Goal: Feedback & Contribution: Contribute content

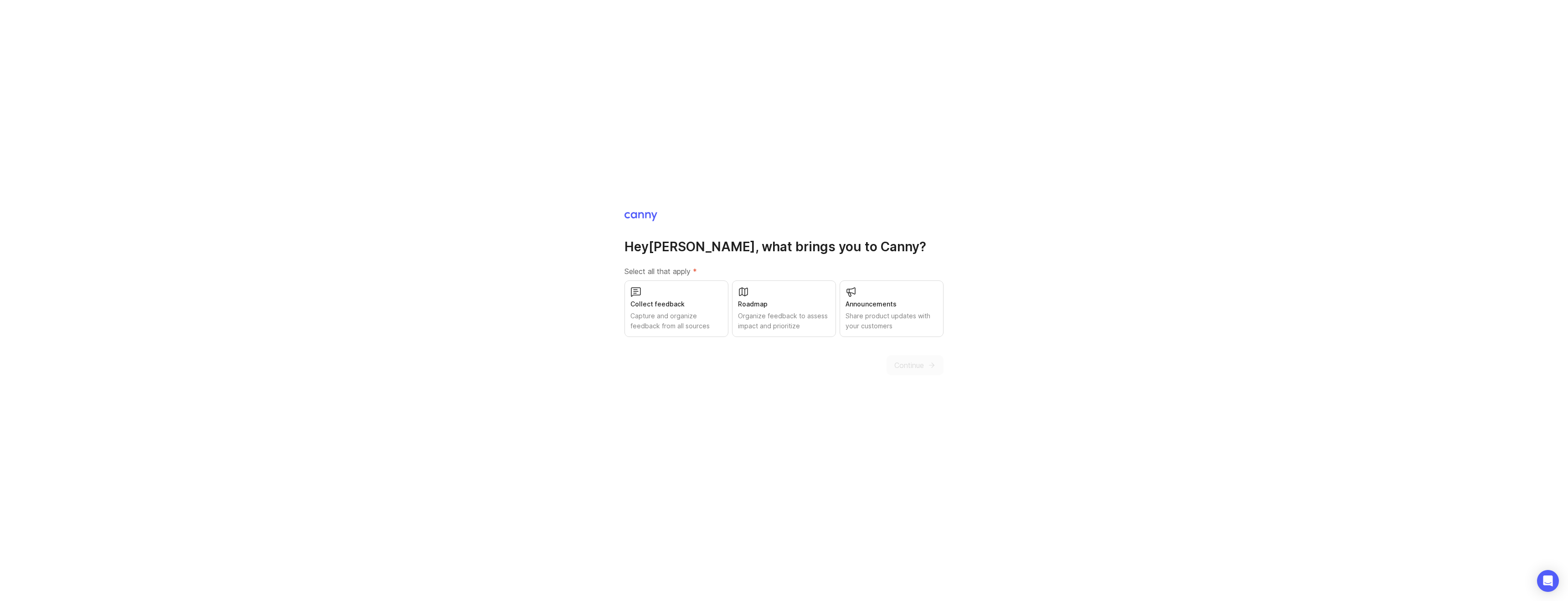
click at [649, 298] on div "Collect feedback Capture and organize feedback from all sources" at bounding box center [676, 309] width 104 height 57
click at [890, 357] on button "Continue" at bounding box center [915, 365] width 57 height 20
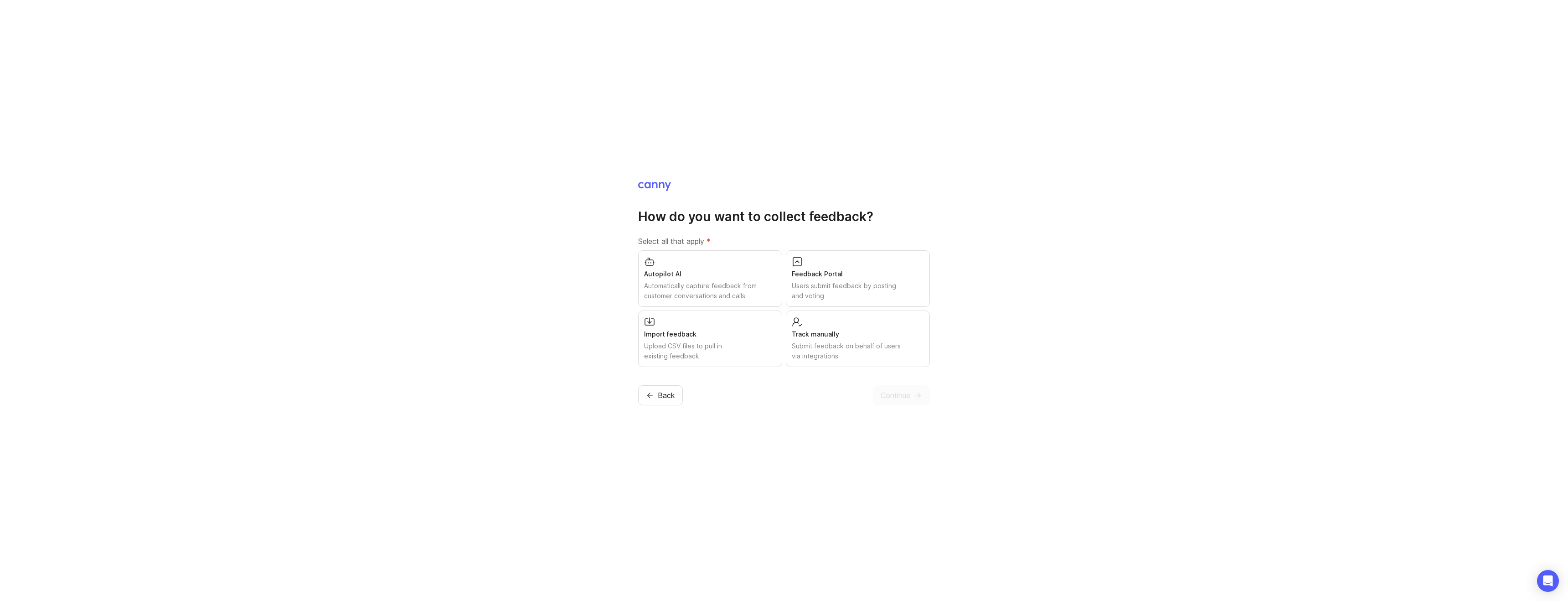
click at [821, 271] on div "Feedback Portal" at bounding box center [858, 274] width 132 height 10
click at [906, 401] on button "Continue" at bounding box center [901, 395] width 57 height 20
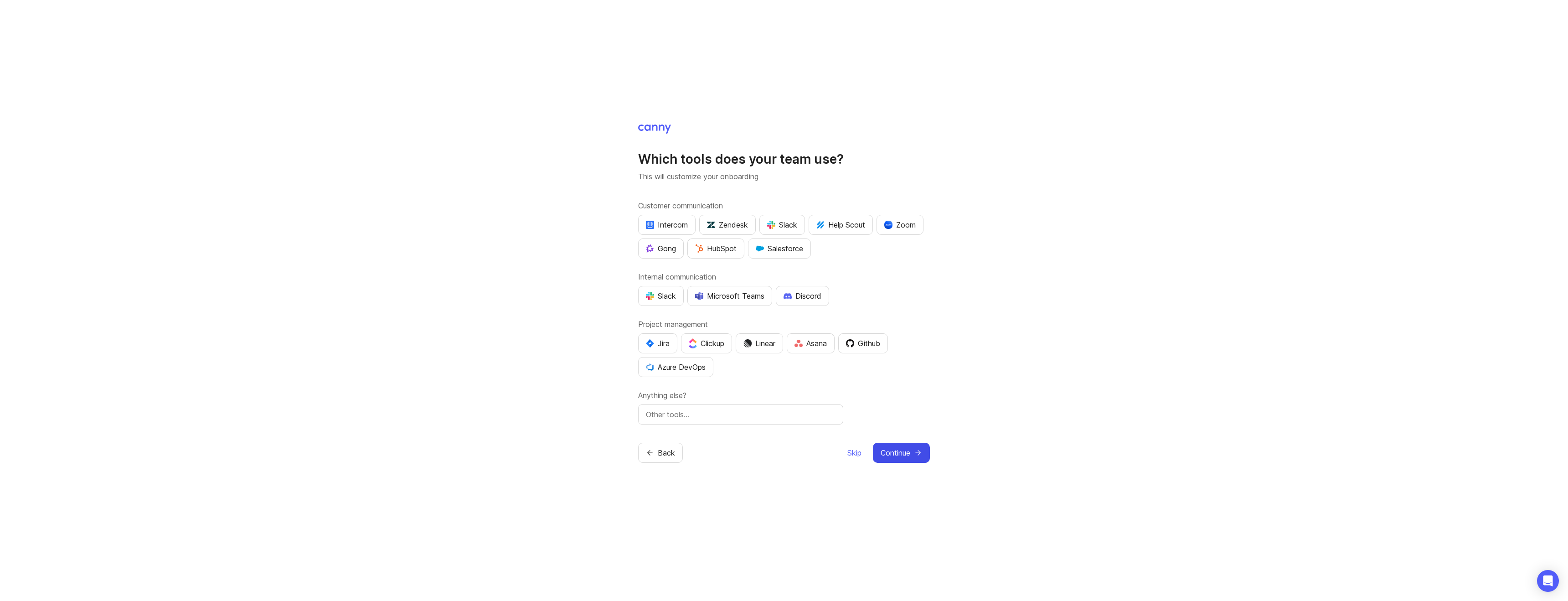
click at [910, 445] on button "Continue" at bounding box center [901, 452] width 57 height 20
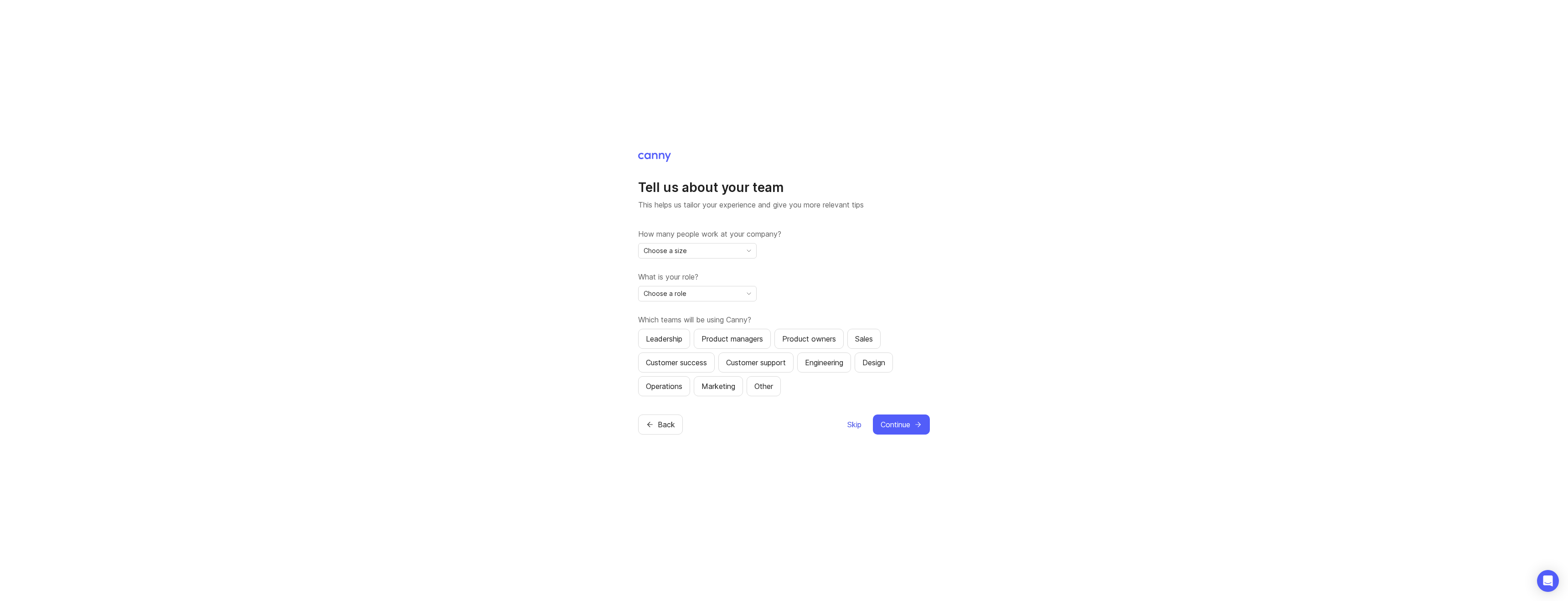
click at [848, 425] on span "Skip" at bounding box center [854, 424] width 14 height 11
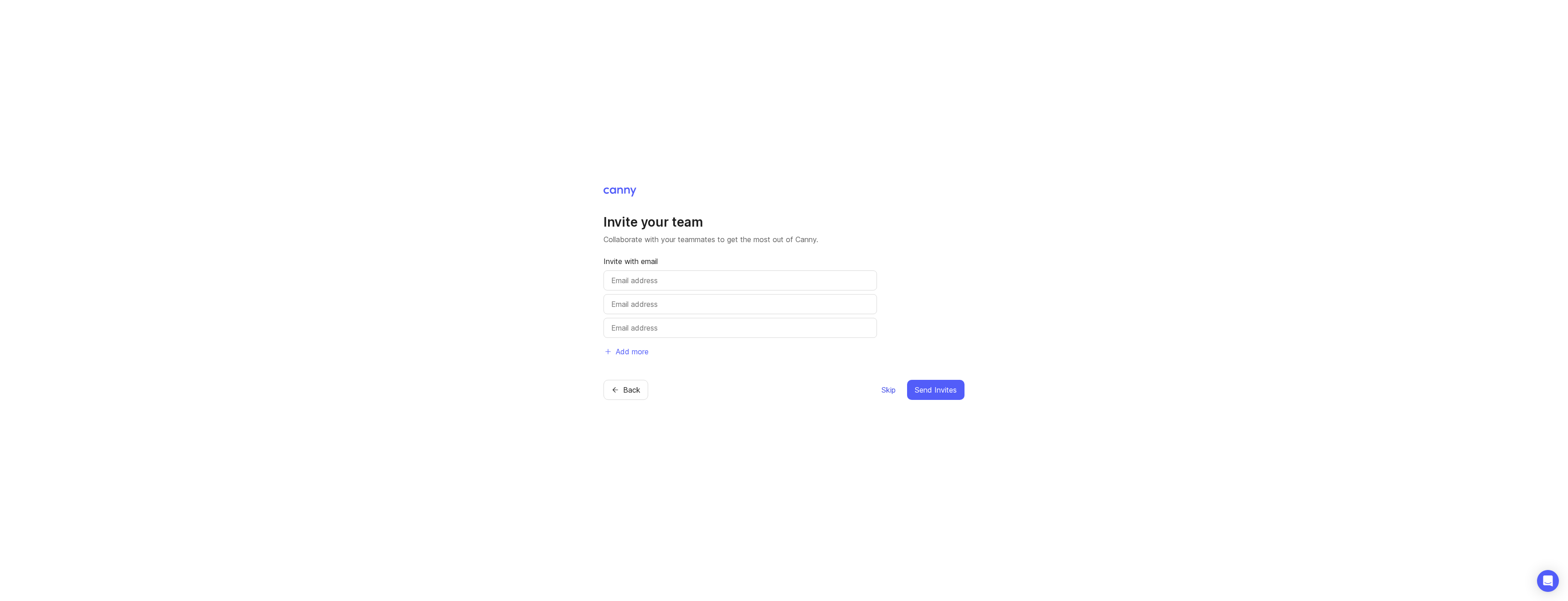
click at [884, 395] on span "Skip" at bounding box center [888, 390] width 14 height 11
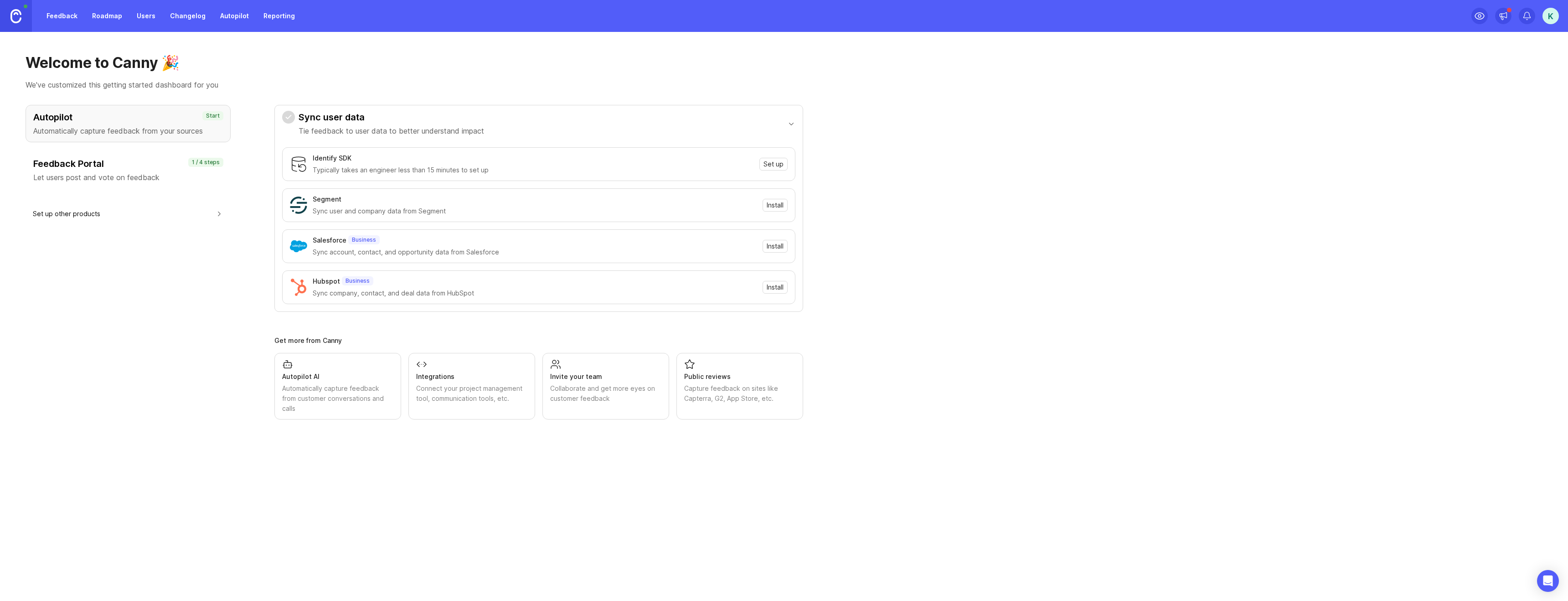
click at [56, 12] on link "Feedback" at bounding box center [61, 16] width 42 height 16
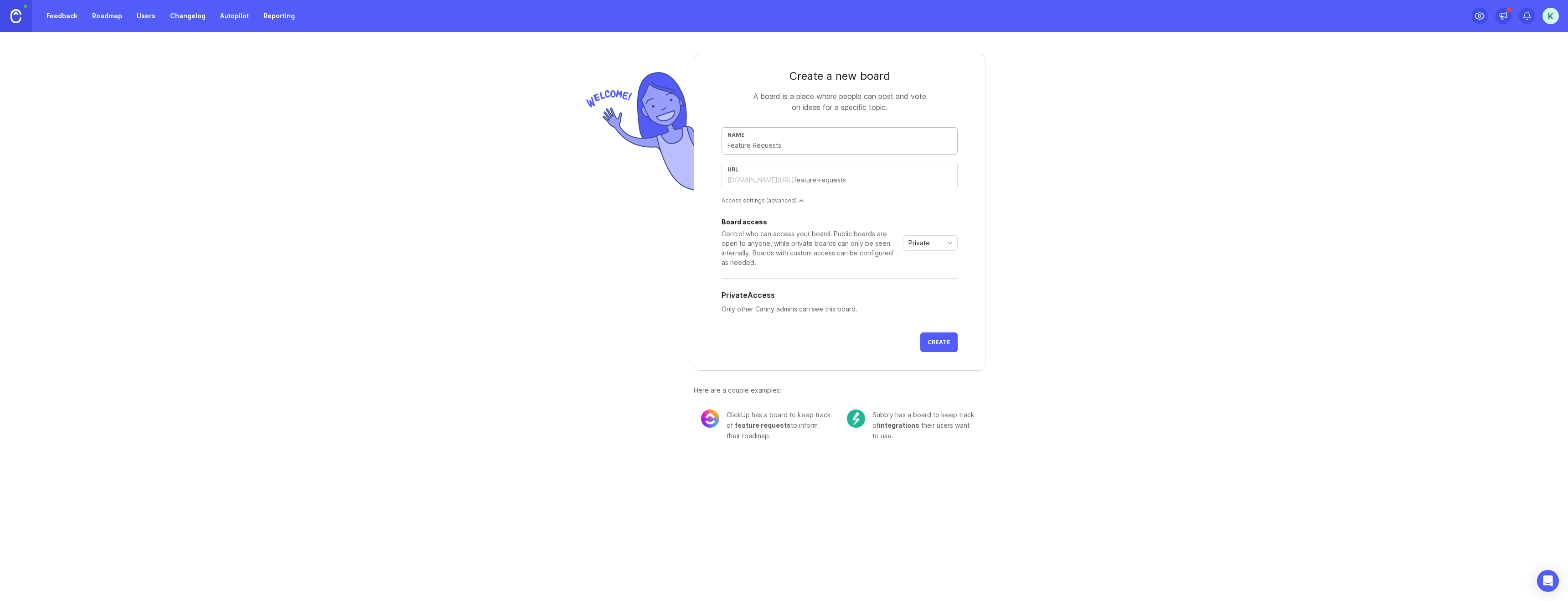
click at [791, 142] on input "text" at bounding box center [839, 146] width 224 height 10
type input "S"
type input "s"
type input "Su"
type input "su"
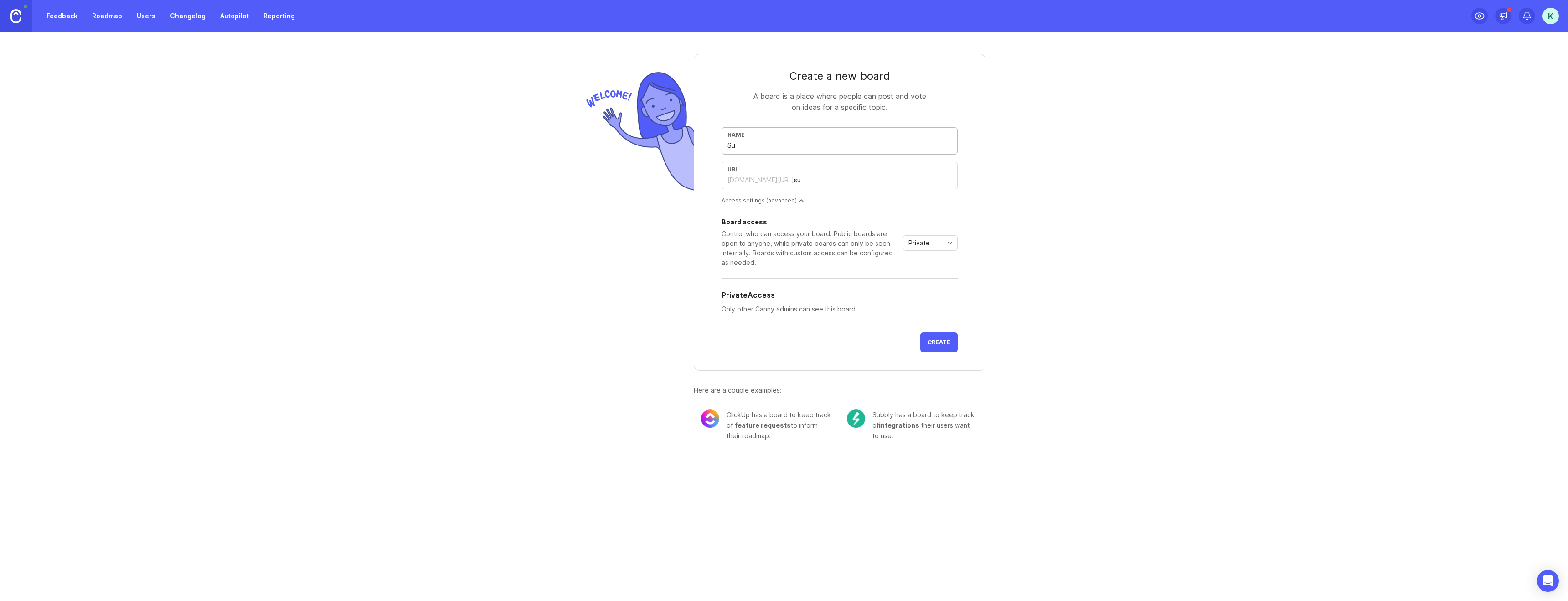
type input "Suc"
type input "suc"
type input "Succ"
type input "succ"
type input "Succe"
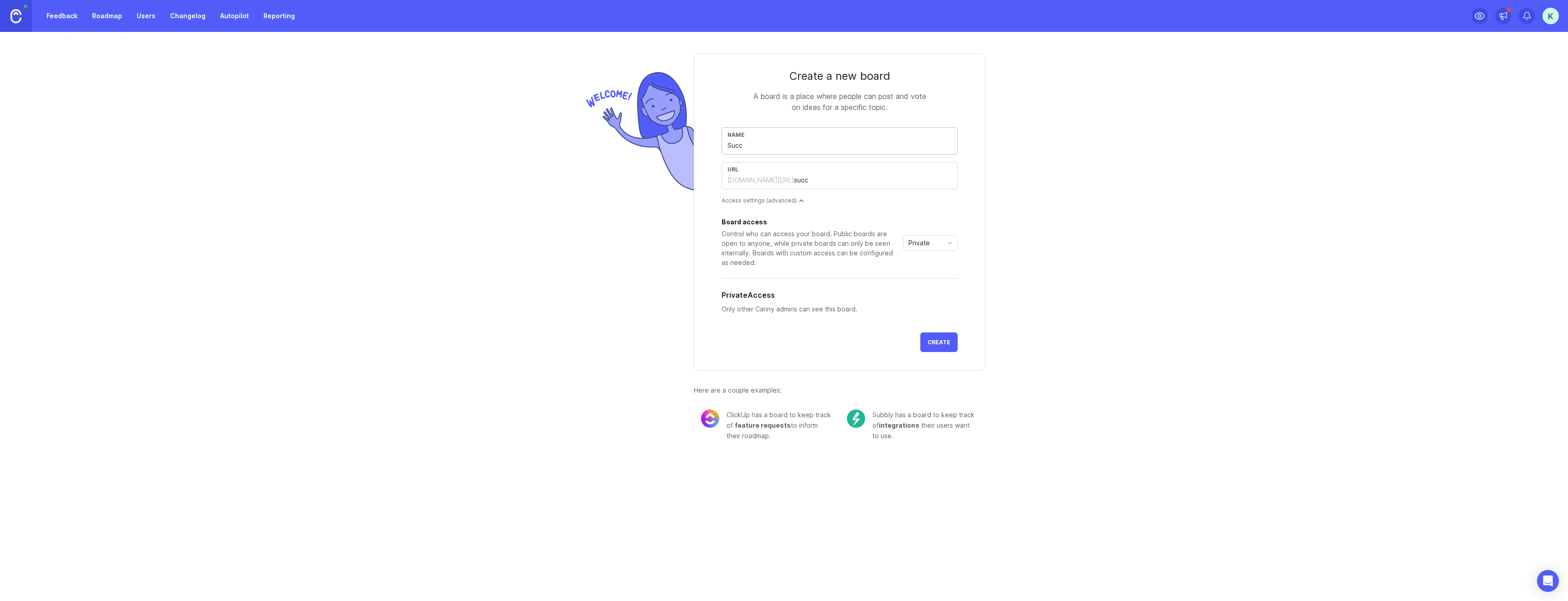
type input "succe"
type input "Succes"
type input "succes"
type input "Success"
type input "success"
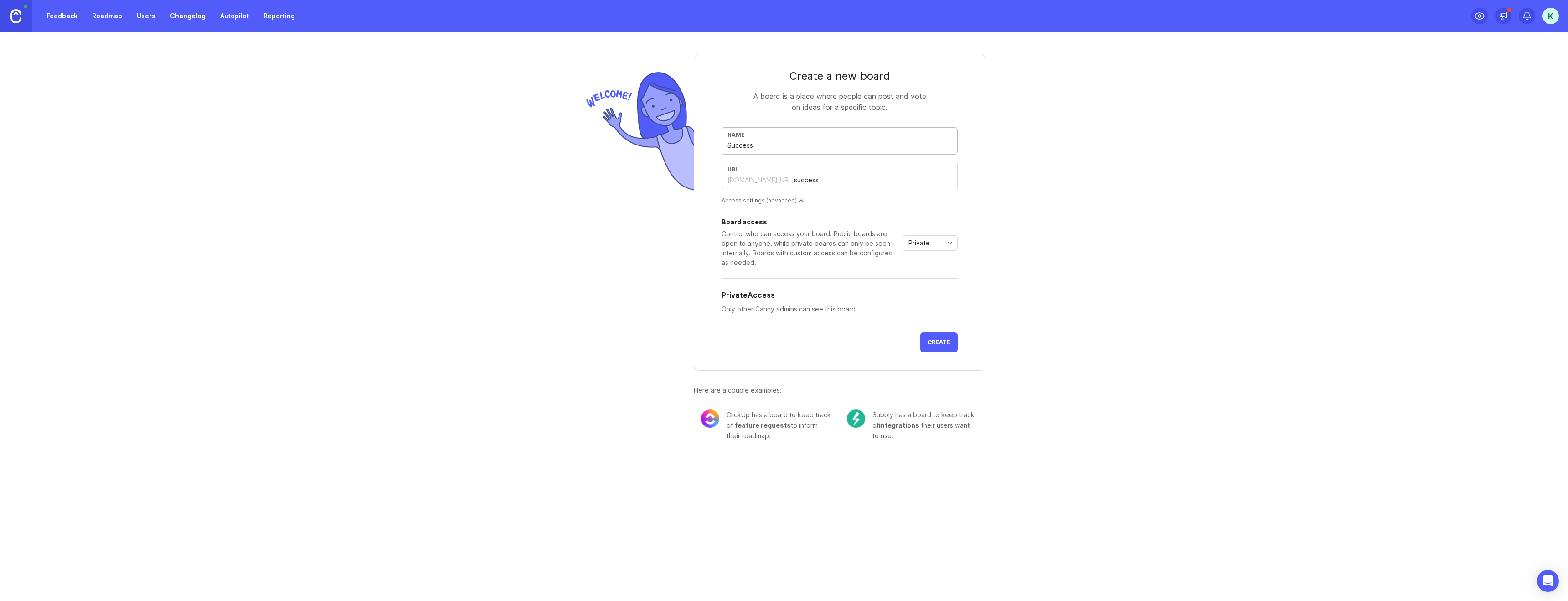
type input "Succes"
type input "succes"
type input "Succes h"
type input "succes-h"
type input "Succes ho"
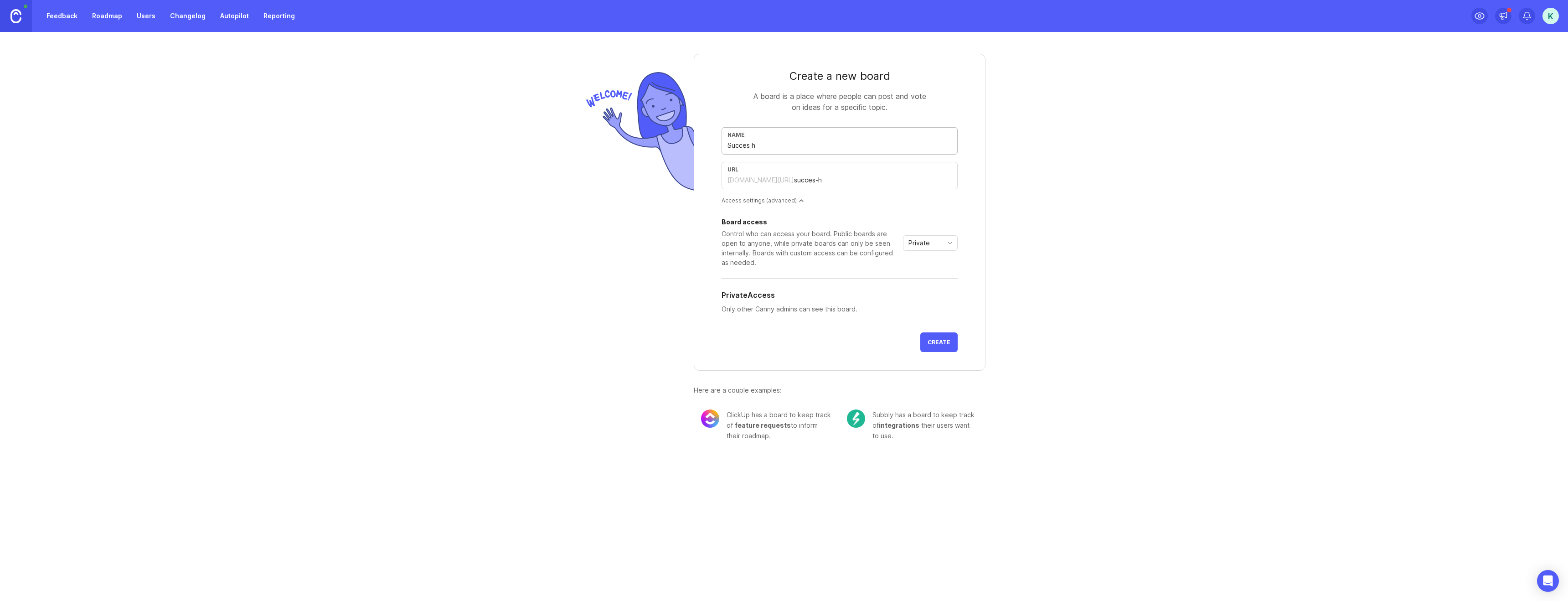
type input "succes-ho"
type input "Succes hos"
type input "succes-hos"
type input "Succes host"
type input "succes-host"
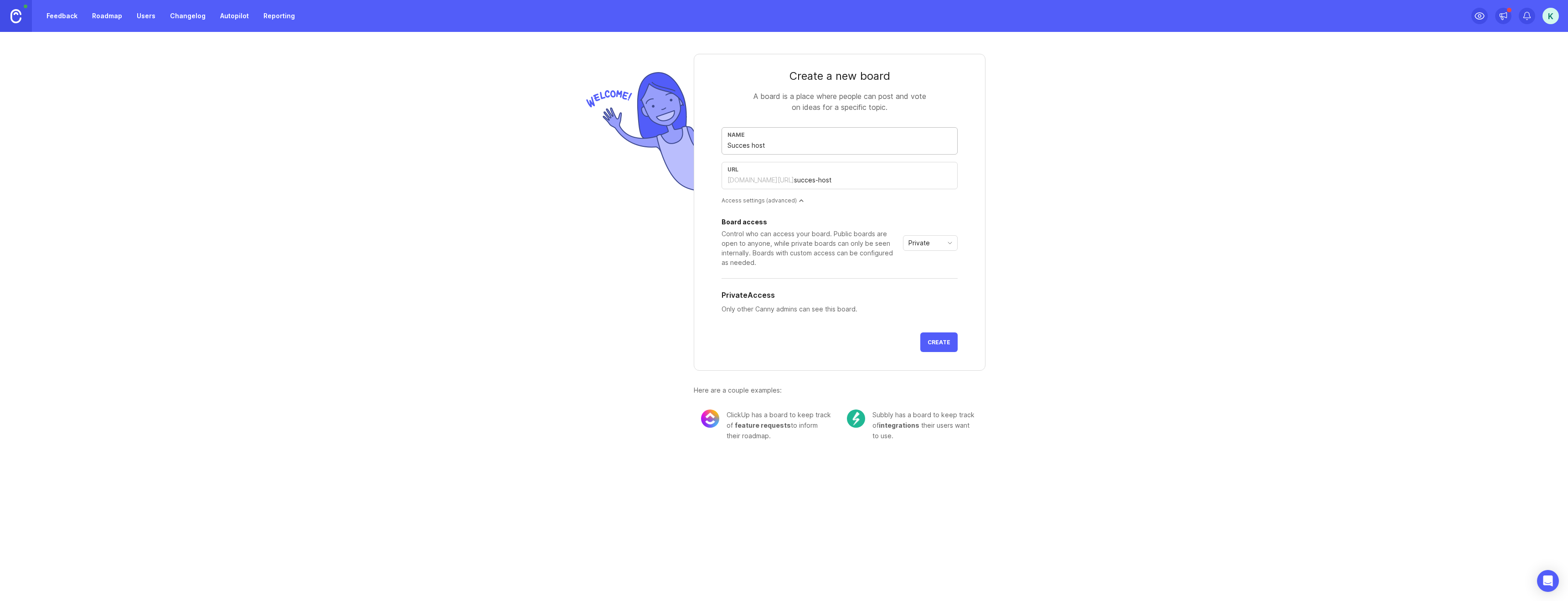
type input "Succes hos"
type input "succes-hos"
type input "Succes ho"
type input "succes-ho"
type input "Succes h"
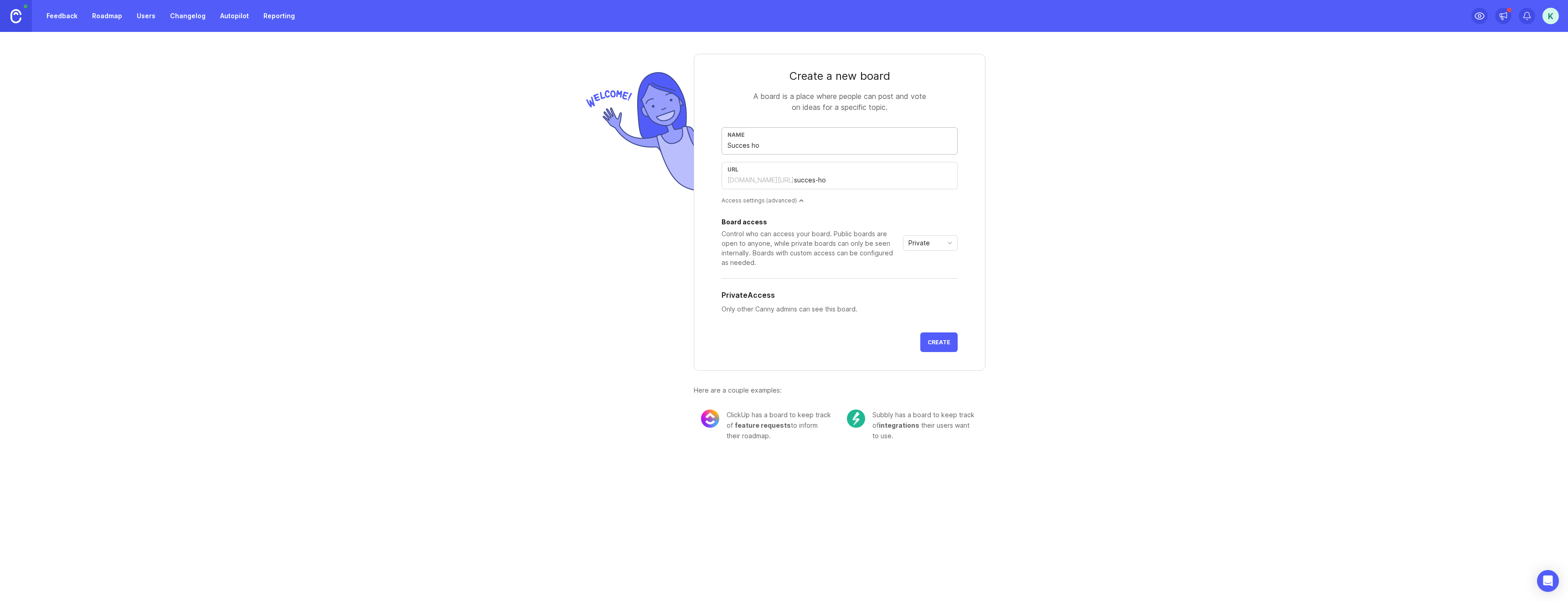
type input "succes-h"
type input "Succes hi"
type input "succes-hi"
type input "Succes his"
type input "succes-his"
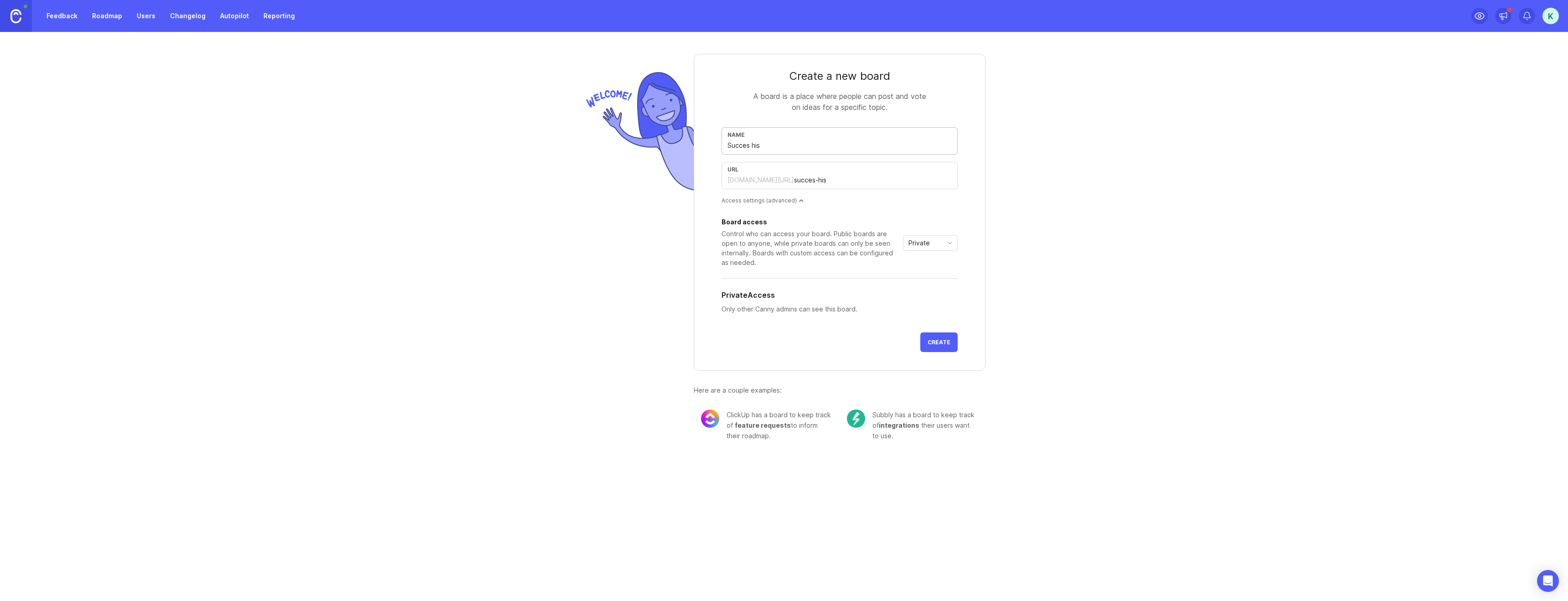
type input "Succes hist"
type input "succes-hist"
type input "Succes histo"
type input "succes-histo"
type input "Succes histor"
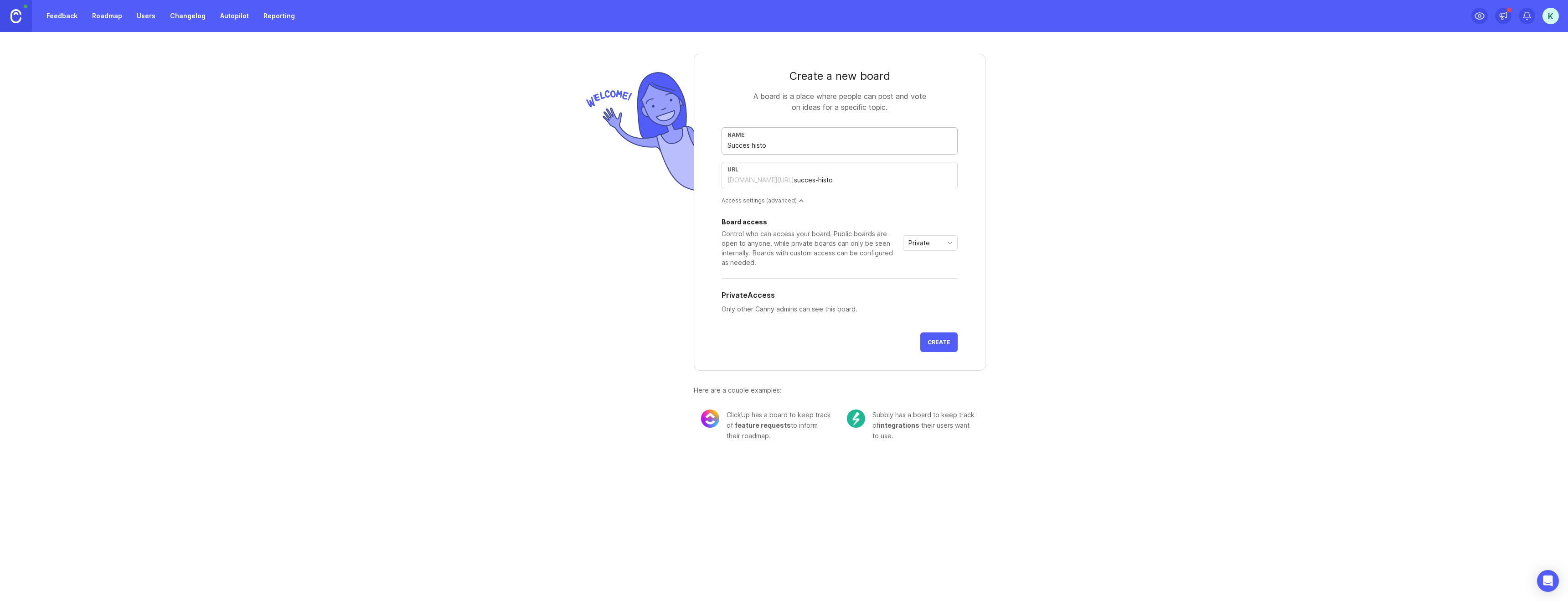
type input "succes-histor"
type input "Succes histori"
type input "succes-histori"
type input "Succes historie"
type input "succes-historie"
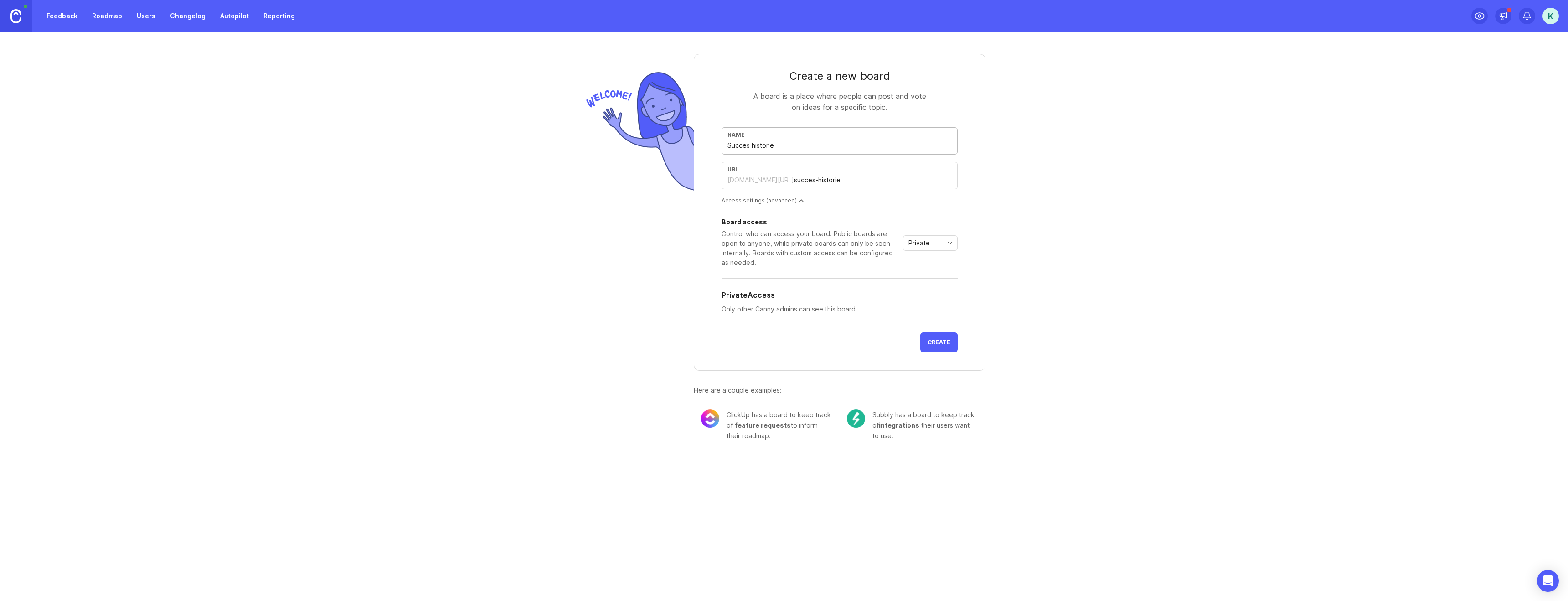
type input "Succes historier"
type input "succes-historier"
type input "Succes historier"
click at [917, 243] on span "Private" at bounding box center [919, 243] width 21 height 10
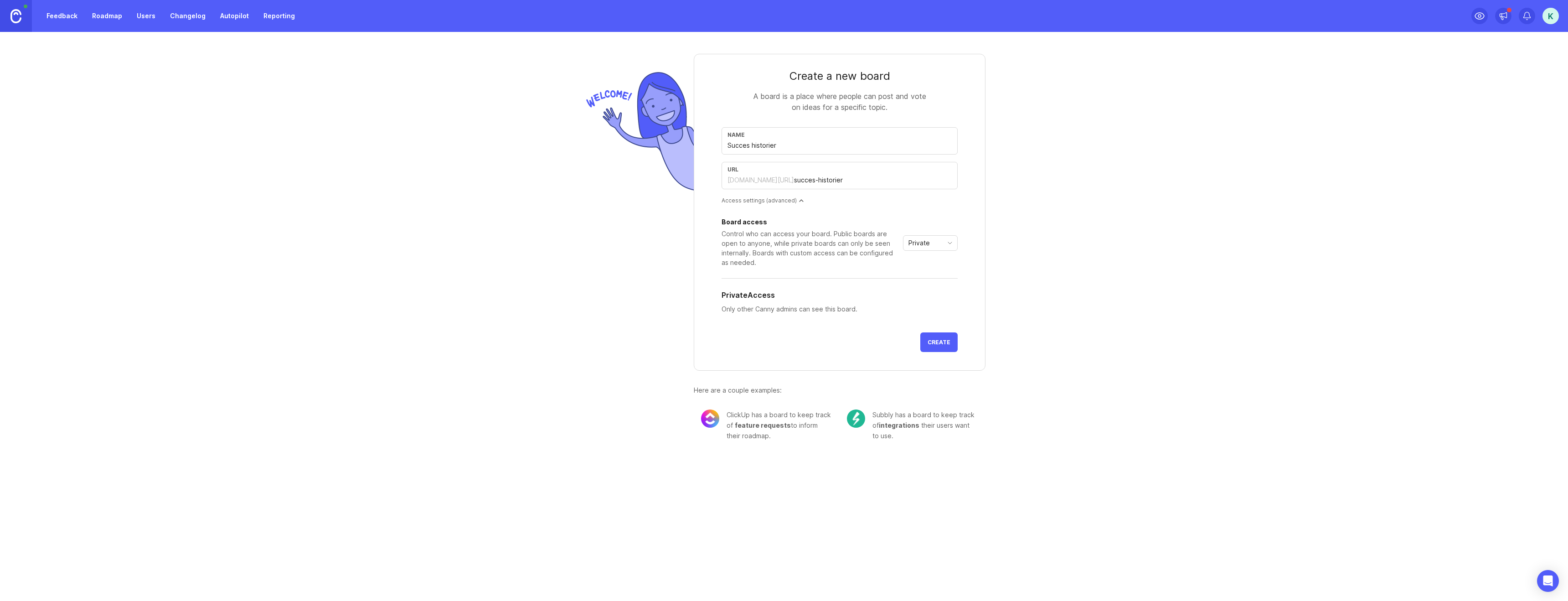
click at [932, 342] on span "Create" at bounding box center [939, 342] width 23 height 7
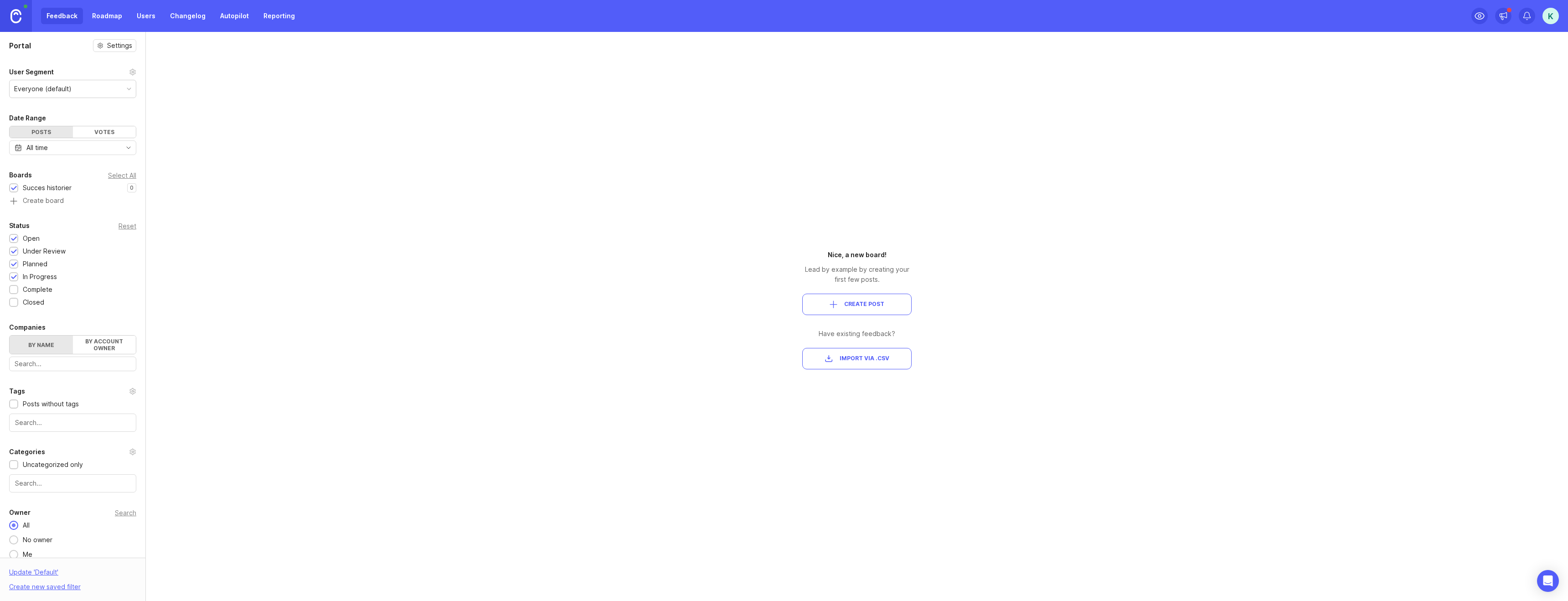
click at [0, 0] on div "1" at bounding box center [0, 0] width 0 height 0
click at [111, 292] on div "Complete 1" at bounding box center [72, 289] width 127 height 10
click at [86, 290] on div "Complete 1" at bounding box center [72, 289] width 127 height 10
click at [16, 292] on div at bounding box center [14, 290] width 6 height 7
click at [19, 298] on div "Closed" at bounding box center [29, 302] width 40 height 10
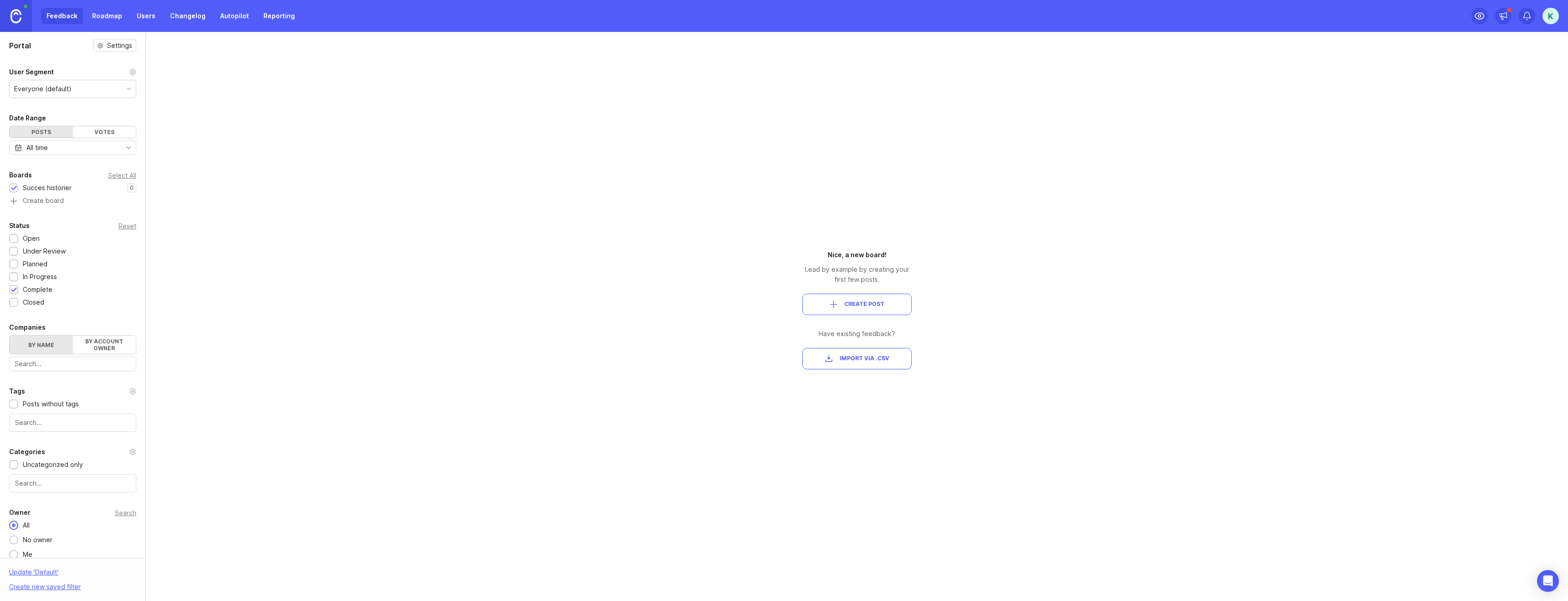
click at [20, 292] on div "Complete" at bounding box center [33, 289] width 48 height 10
click at [29, 251] on div "Under Review" at bounding box center [44, 251] width 43 height 10
click at [29, 259] on div "Planned" at bounding box center [35, 264] width 24 height 10
click at [22, 276] on div "In Progress" at bounding box center [35, 276] width 52 height 10
click at [80, 90] on div "Everyone (default)" at bounding box center [72, 89] width 126 height 17
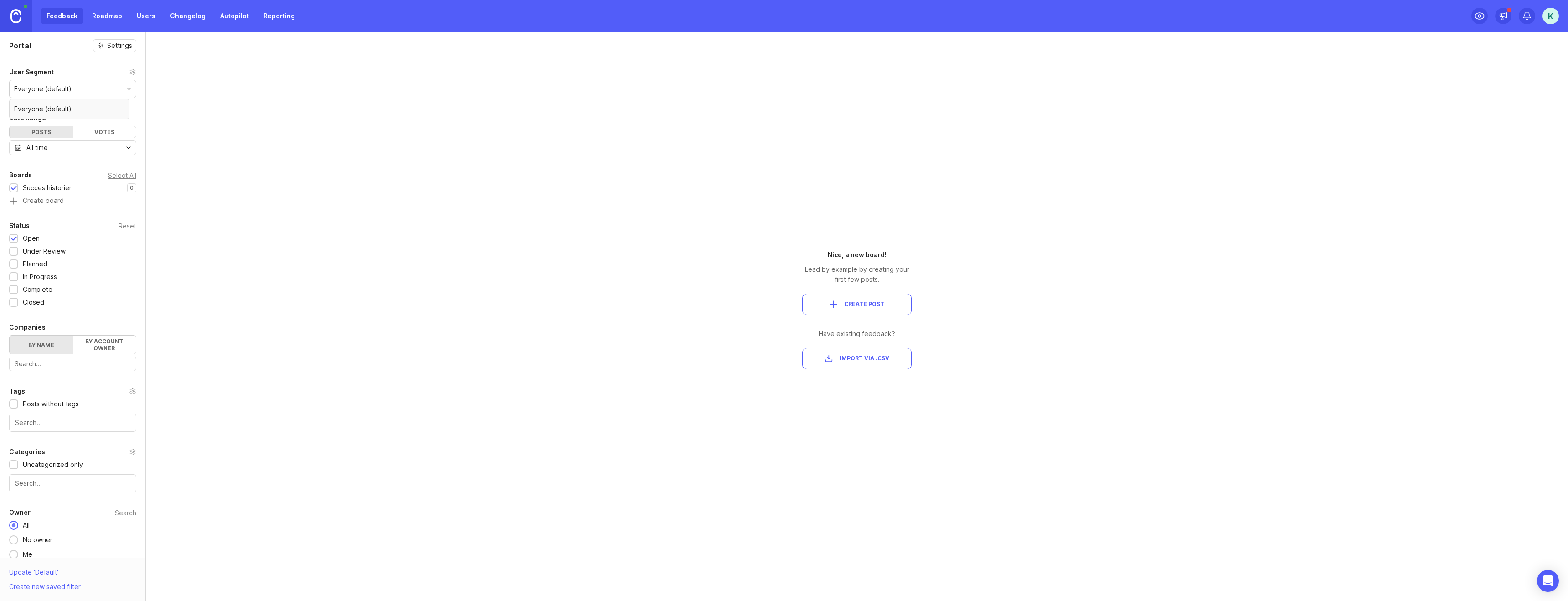
click at [80, 90] on div "Everyone (default)" at bounding box center [72, 89] width 126 height 17
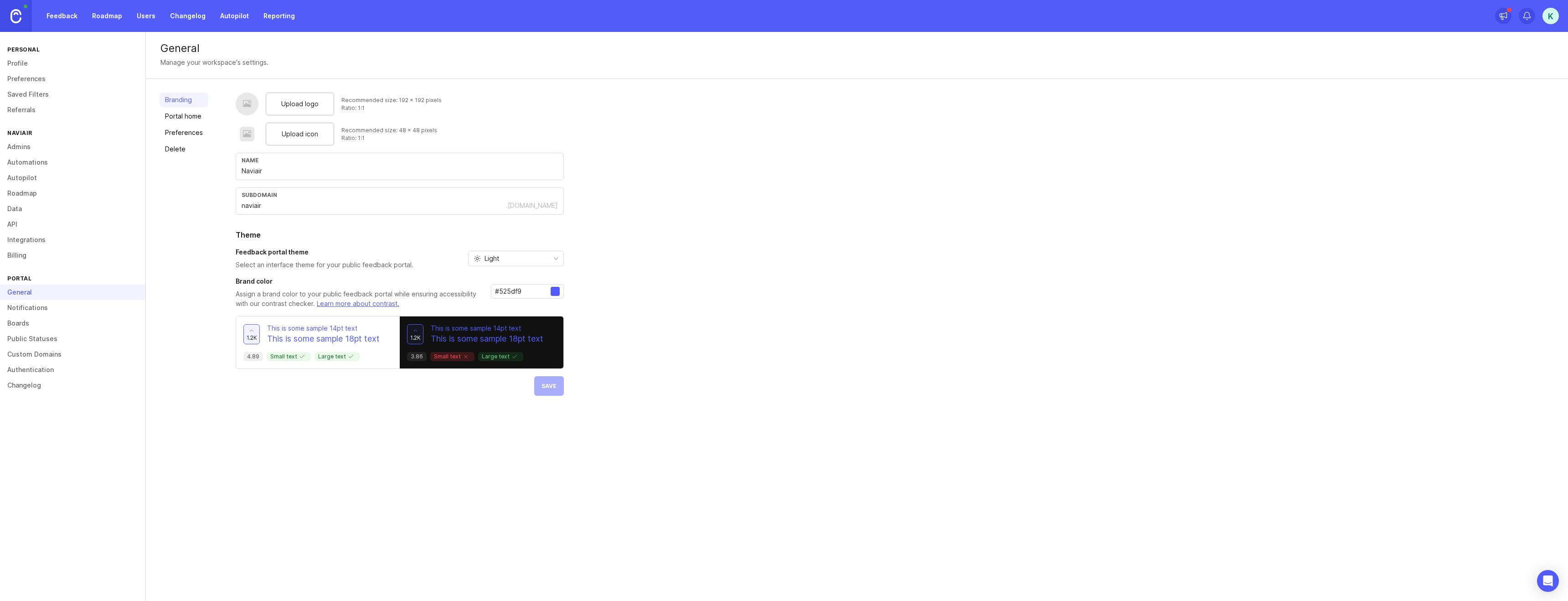
click at [117, 51] on div "Personal" at bounding box center [72, 49] width 145 height 12
click at [55, 290] on div "General" at bounding box center [72, 292] width 145 height 15
click at [11, 290] on div "General" at bounding box center [72, 292] width 145 height 15
click at [41, 293] on div "General" at bounding box center [72, 292] width 145 height 15
click at [21, 295] on div "General" at bounding box center [72, 292] width 145 height 15
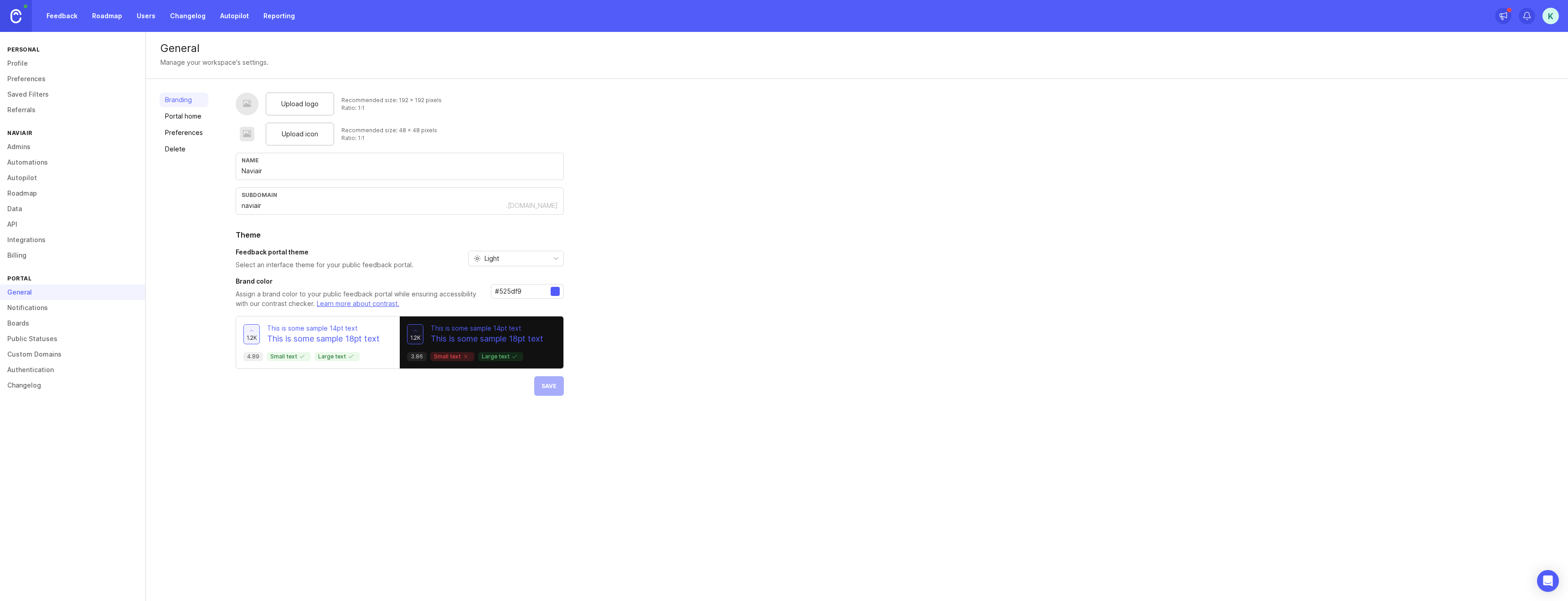
click at [30, 340] on link "Public Statuses" at bounding box center [72, 339] width 145 height 15
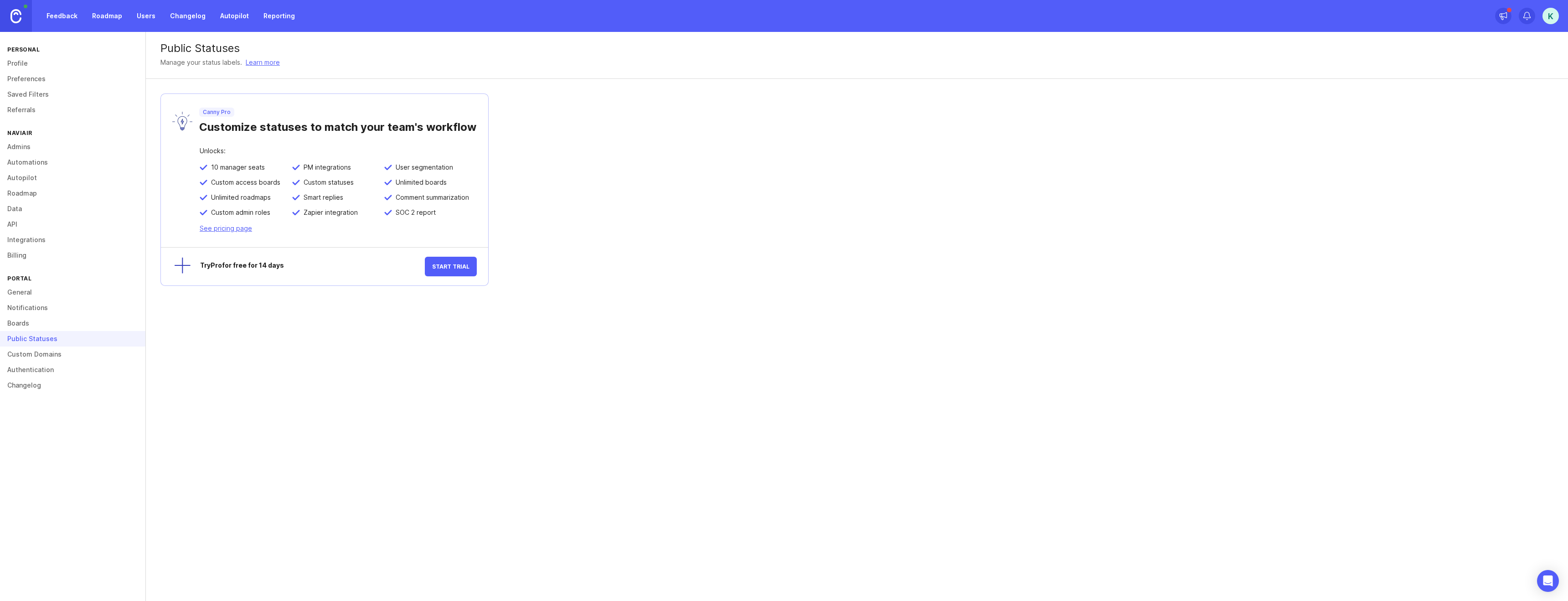
click at [49, 351] on link "Custom Domains" at bounding box center [72, 354] width 145 height 15
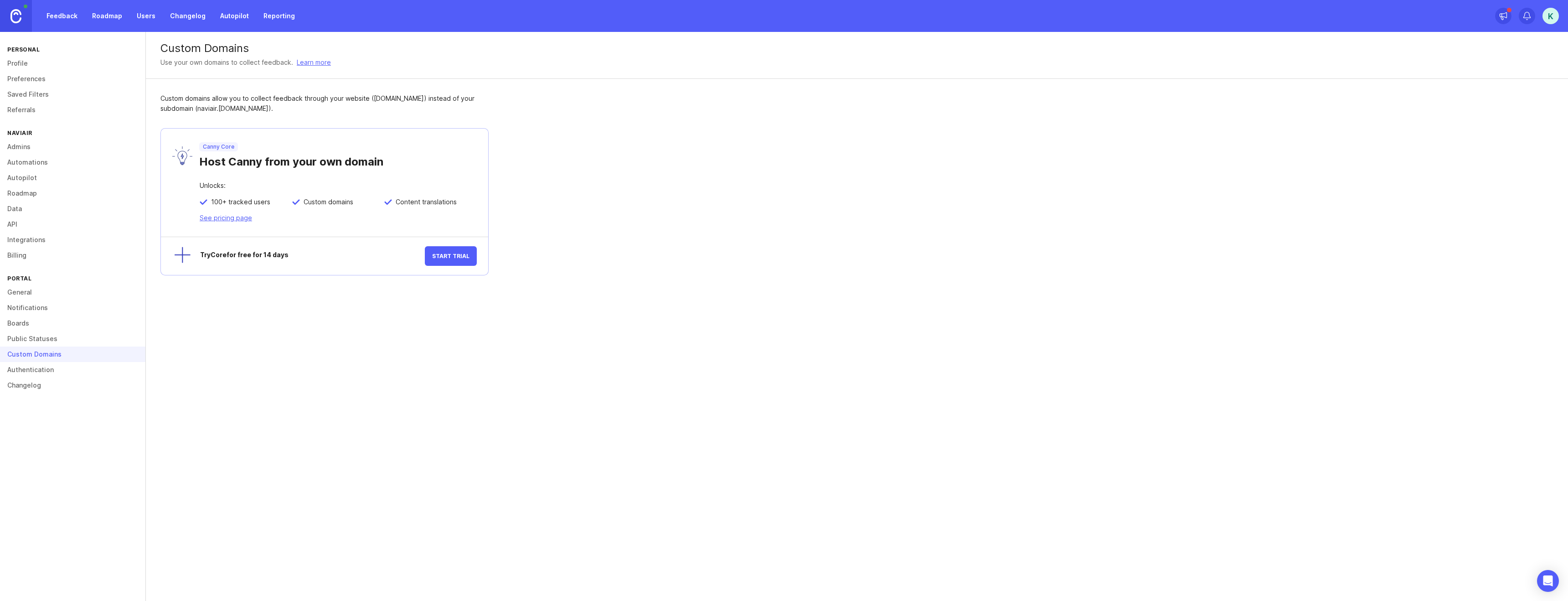
click at [33, 295] on link "General" at bounding box center [72, 292] width 145 height 15
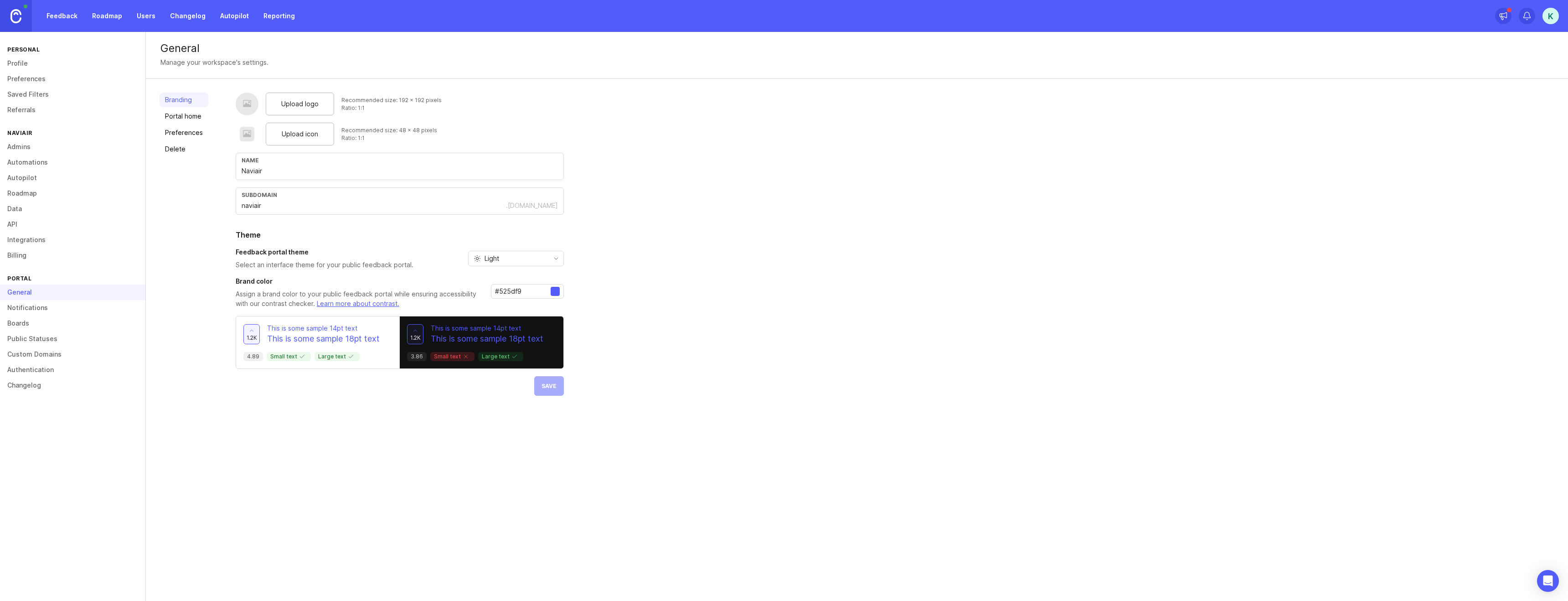
click at [23, 65] on link "Profile" at bounding box center [72, 63] width 145 height 15
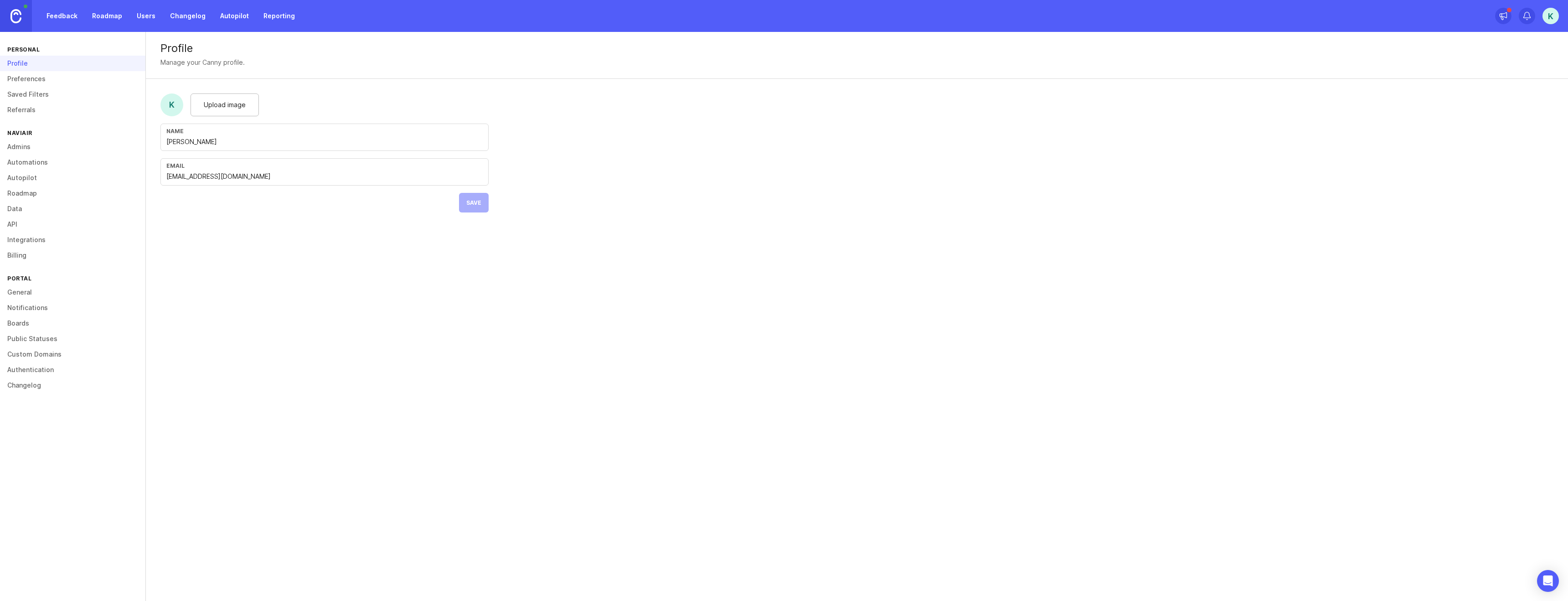
click at [63, 17] on link "Feedback" at bounding box center [61, 16] width 42 height 16
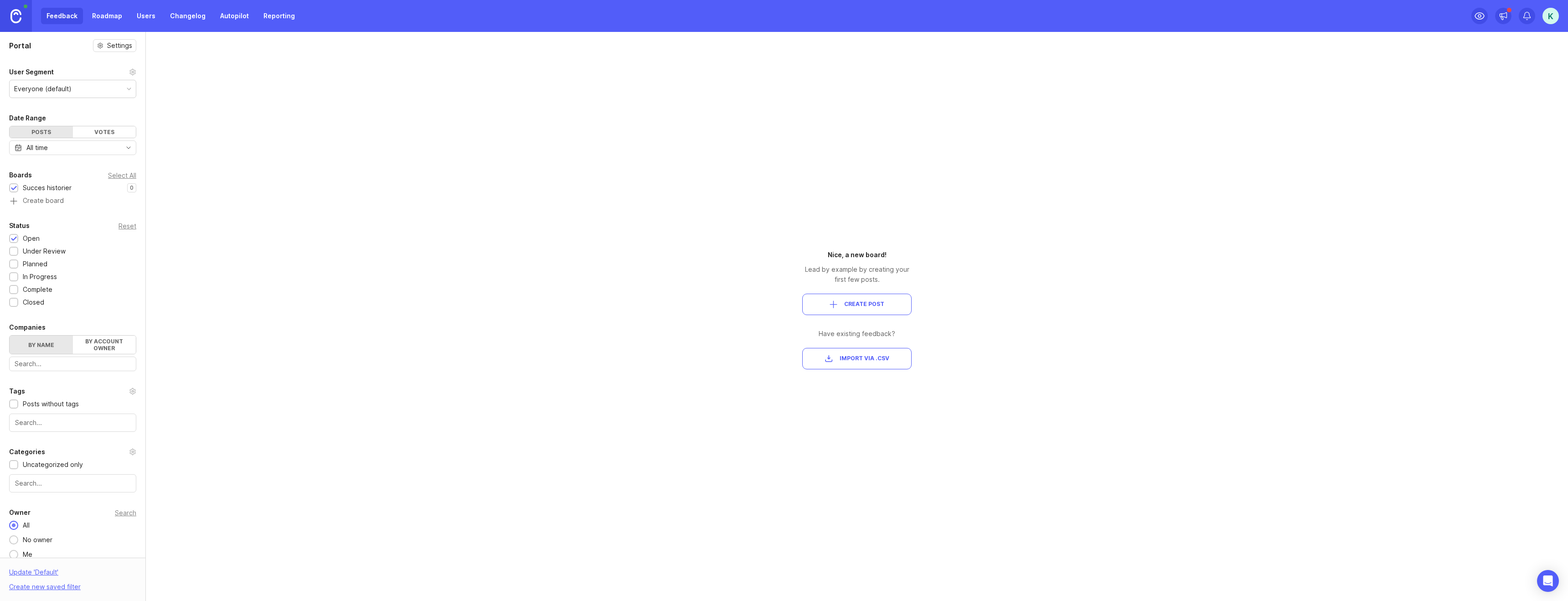
click at [842, 304] on span "Create Post" at bounding box center [857, 304] width 94 height 8
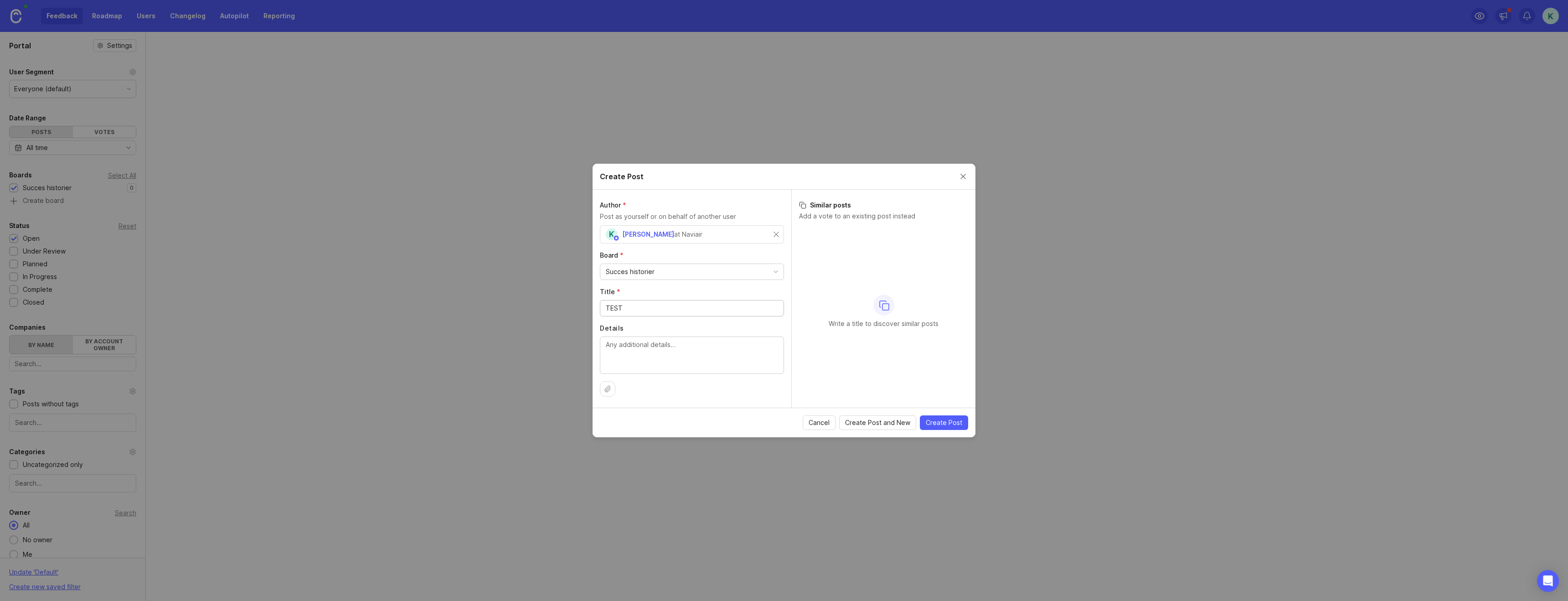
type input "TEST"
type textarea "jfkdsajlfjklsdfjlkdsfjgl"
click at [936, 424] on span "Create Post" at bounding box center [944, 423] width 37 height 9
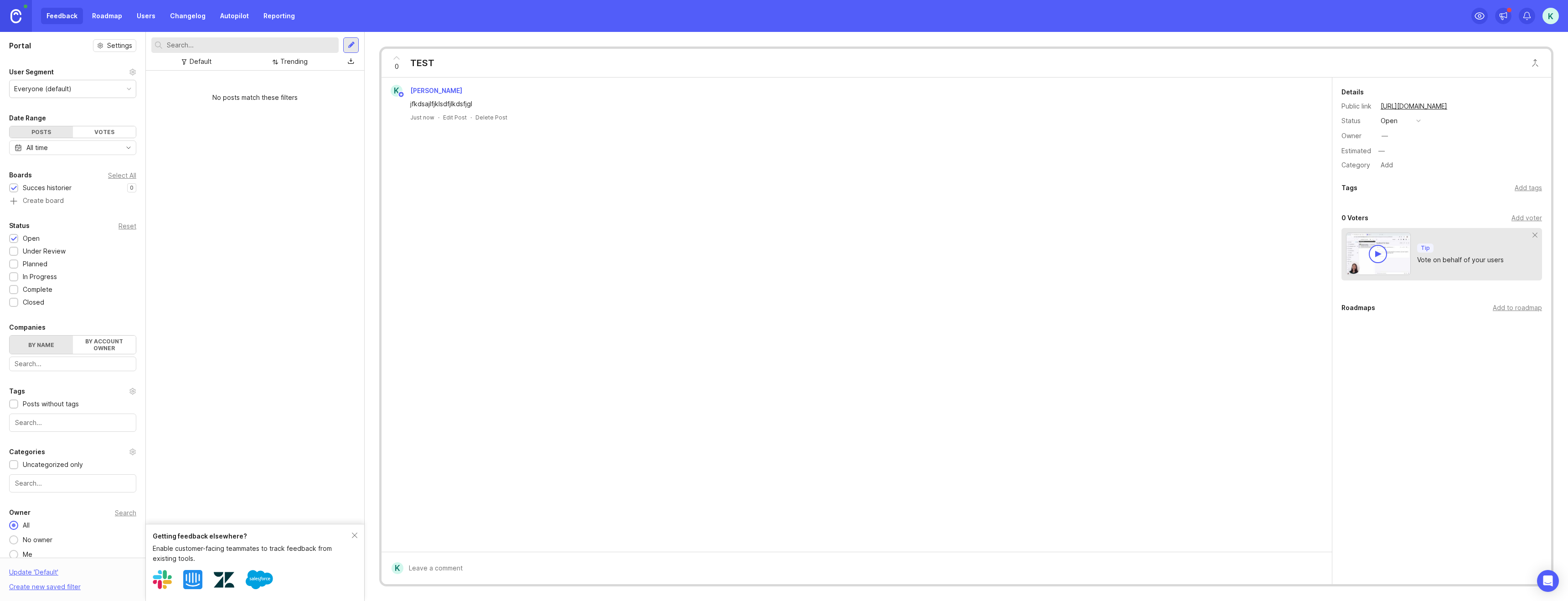
click at [647, 86] on div "K [PERSON_NAME]" at bounding box center [856, 90] width 943 height 12
click at [1430, 107] on link "[URL][DOMAIN_NAME]" at bounding box center [1414, 106] width 72 height 12
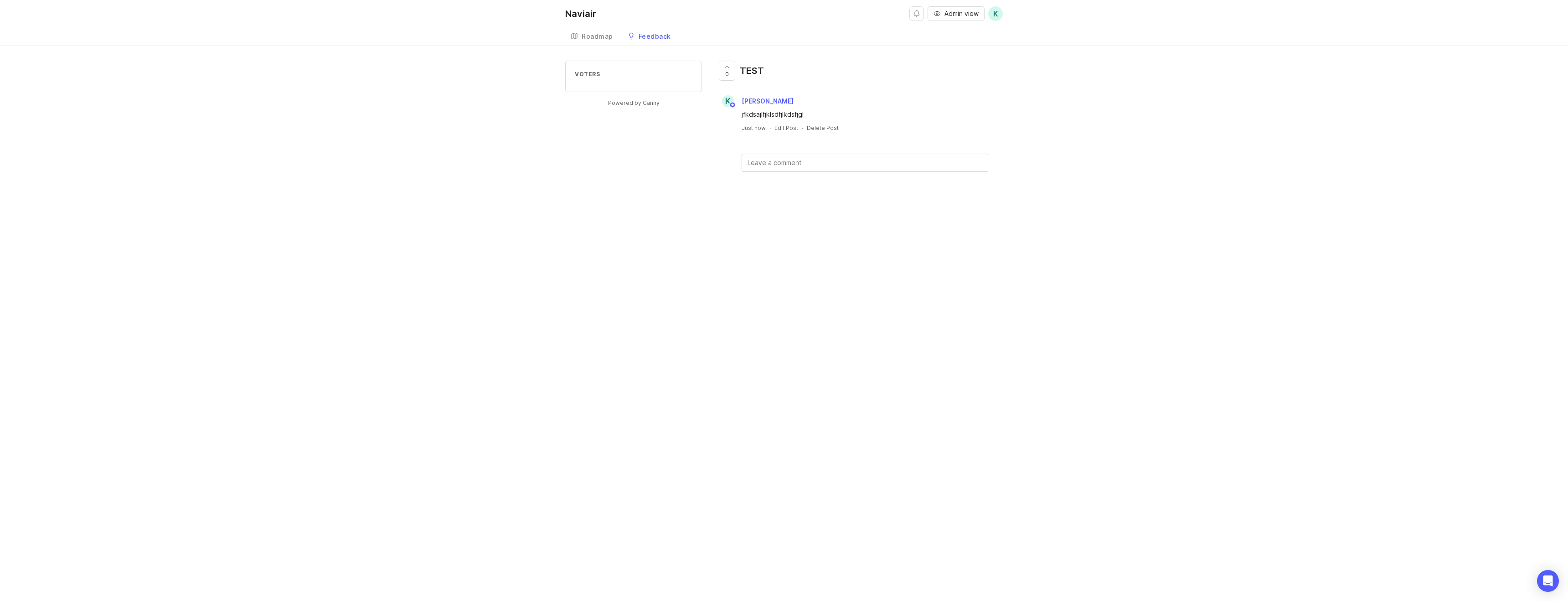
click at [671, 37] on link "Feedback" at bounding box center [649, 37] width 54 height 19
click at [627, 77] on li "Succes historier" at bounding box center [634, 83] width 137 height 15
